Goal: Information Seeking & Learning: Find specific page/section

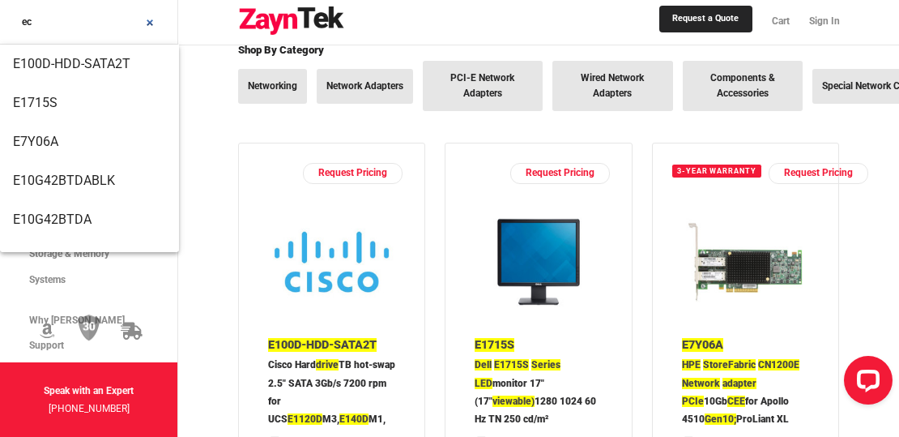
scroll to position [5, 0]
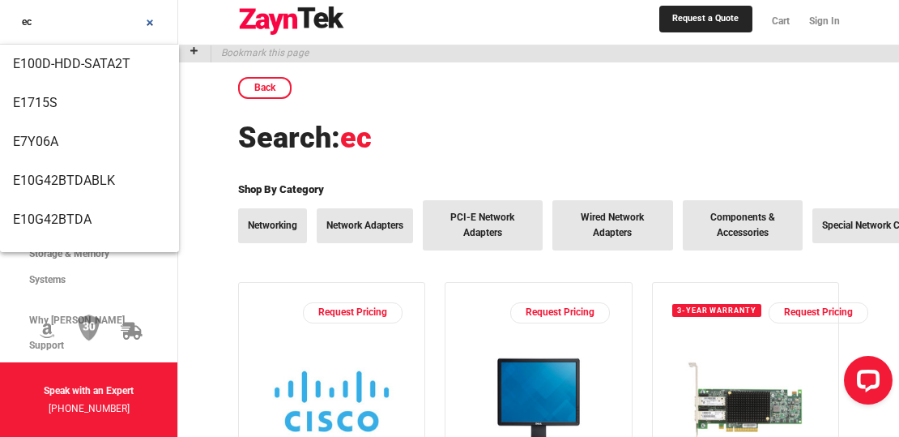
type input "ec"
click at [752, 216] on link "Components & Accessories" at bounding box center [743, 225] width 121 height 50
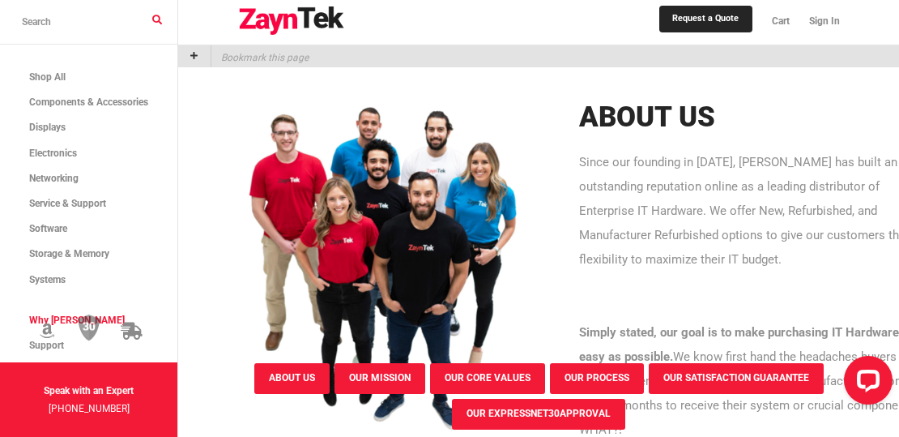
click at [893, 24] on div "Request a Quote Cart Sign In" at bounding box center [538, 22] width 721 height 45
